Goal: Navigation & Orientation: Find specific page/section

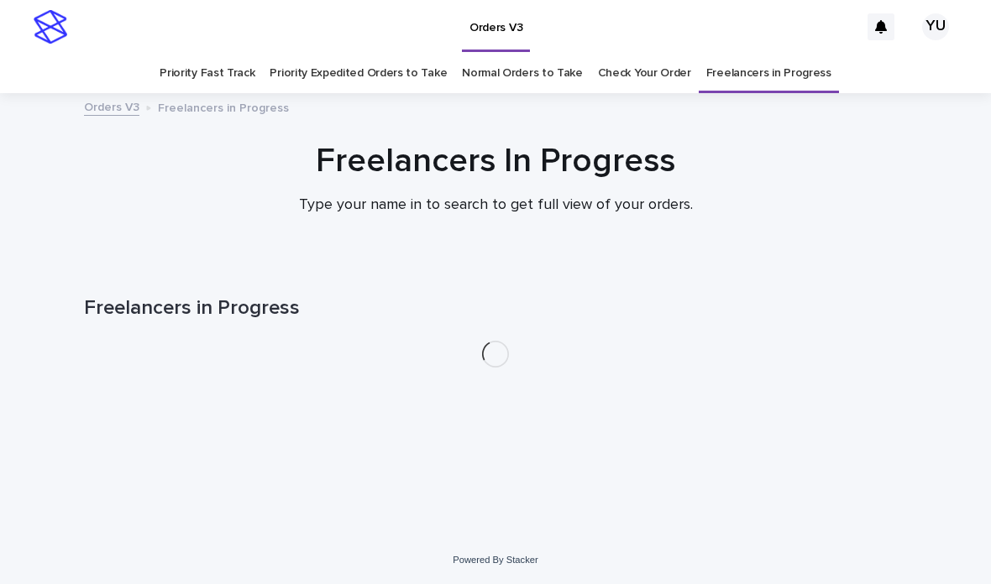
scroll to position [54, 0]
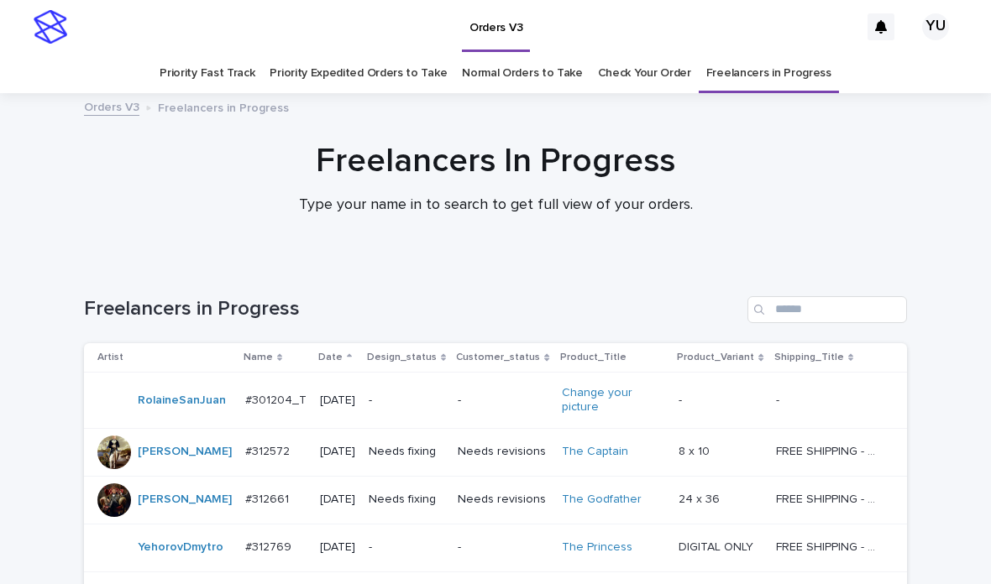
click at [221, 54] on link "Priority Fast Track" at bounding box center [207, 73] width 95 height 39
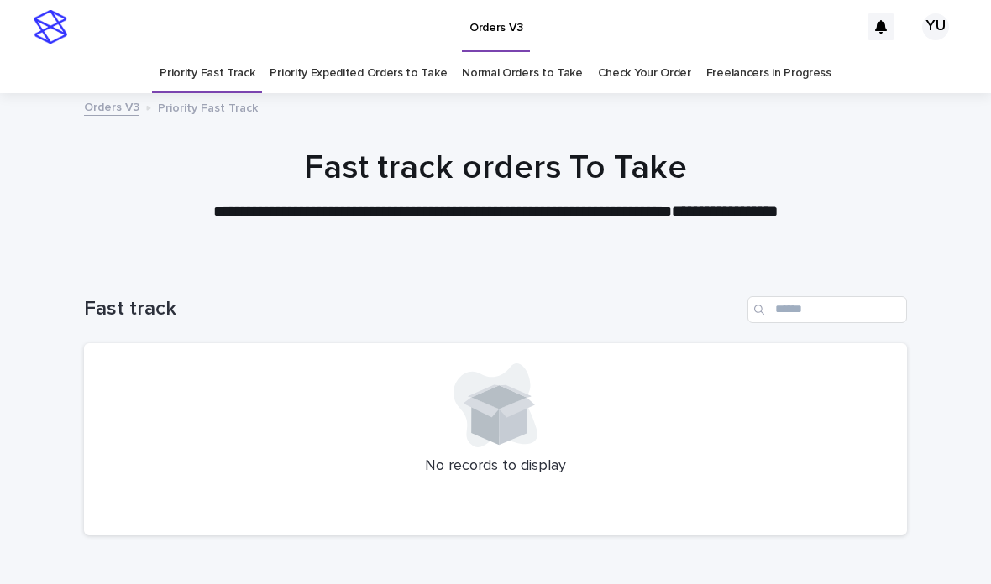
click at [799, 54] on link "Freelancers in Progress" at bounding box center [768, 73] width 125 height 39
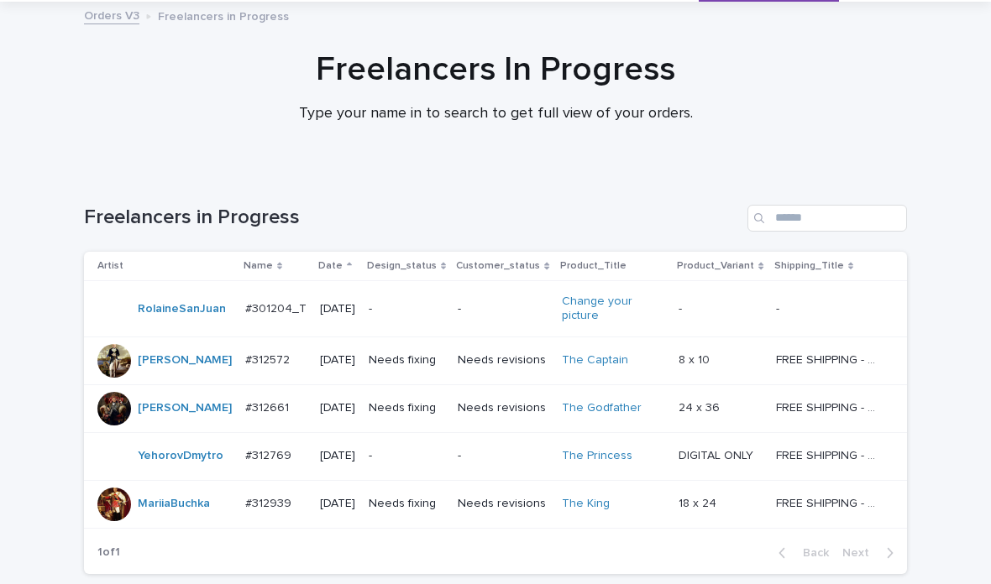
scroll to position [91, 0]
click at [705, 495] on p "18 x 24" at bounding box center [699, 504] width 41 height 18
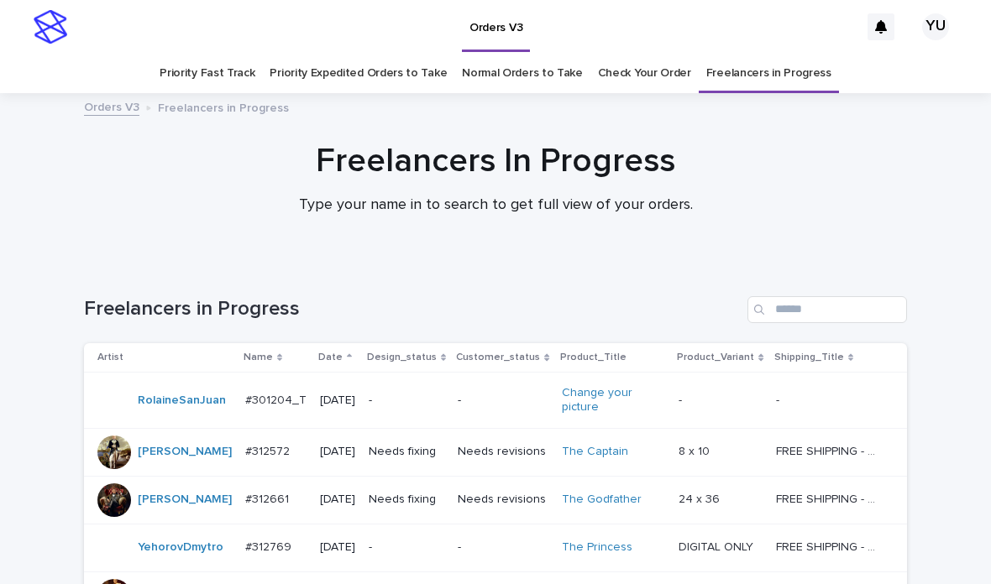
click at [490, 60] on link "Normal Orders to Take" at bounding box center [522, 73] width 121 height 39
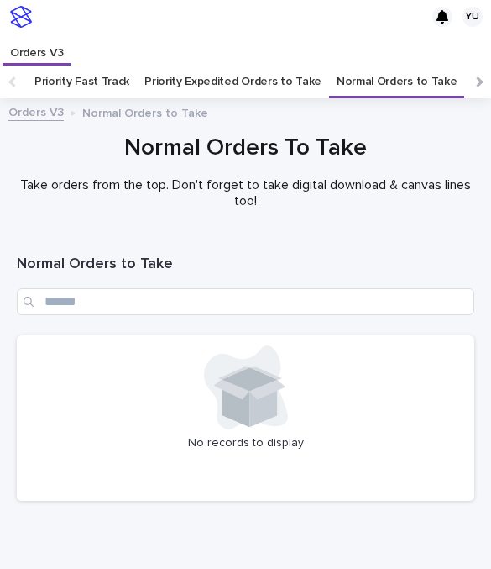
scroll to position [65, 0]
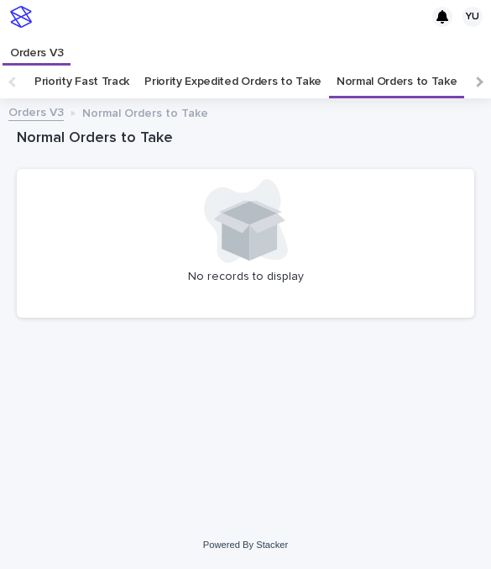
scroll to position [65, 0]
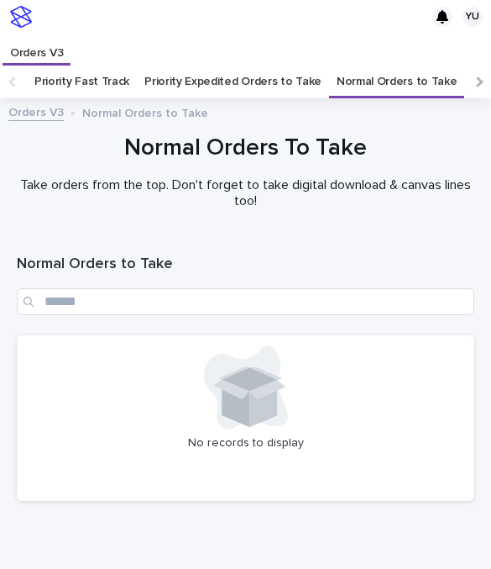
click at [92, 65] on link "Priority Fast Track" at bounding box center [81, 82] width 95 height 34
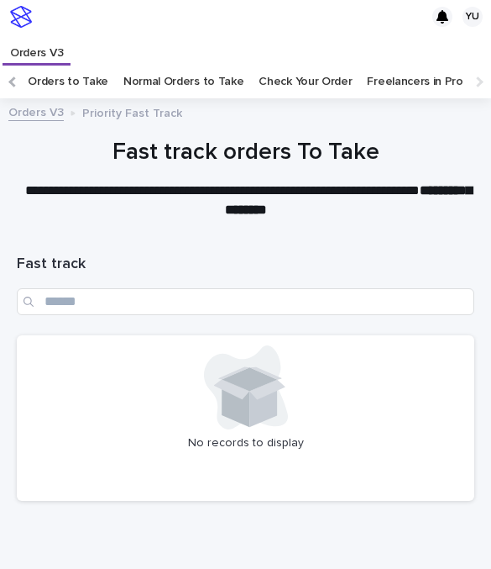
scroll to position [0, 212]
click at [406, 65] on link "Freelancers in Progress" at bounding box center [430, 82] width 125 height 34
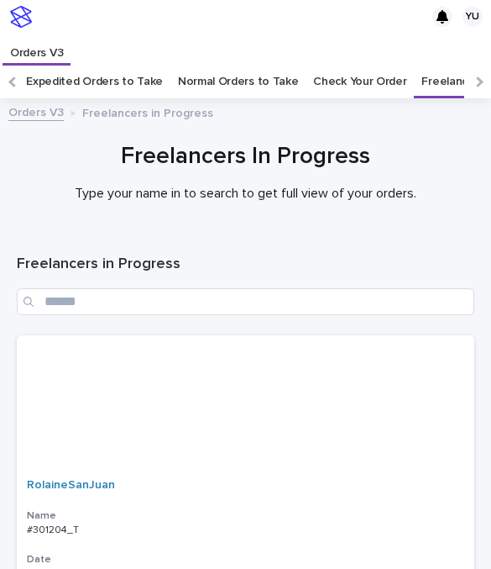
click at [203, 65] on link "Normal Orders to Take" at bounding box center [238, 82] width 121 height 34
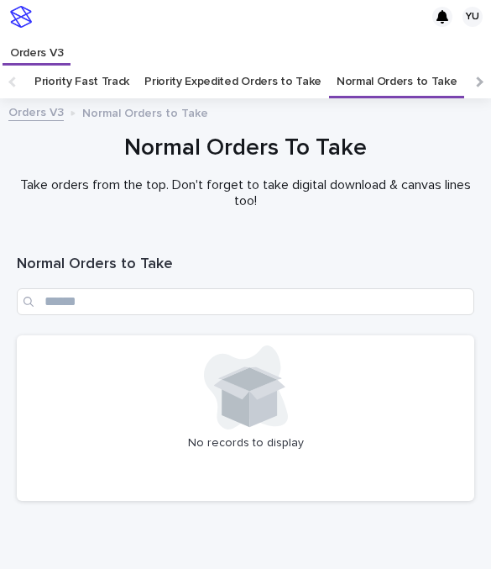
click at [123, 65] on link "Priority Fast Track" at bounding box center [81, 82] width 95 height 34
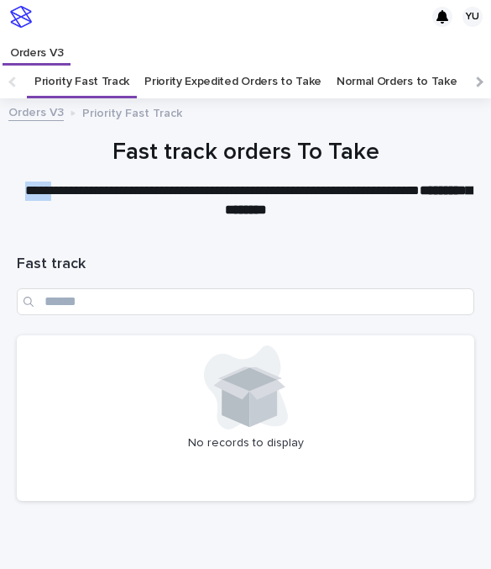
click at [468, 107] on div at bounding box center [245, 170] width 491 height 126
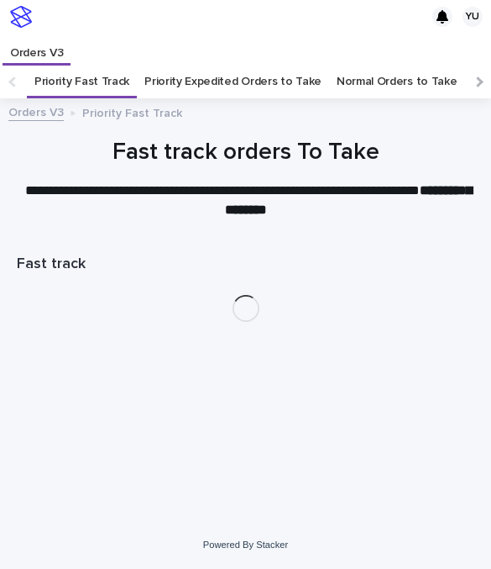
scroll to position [65, 0]
